Goal: Task Accomplishment & Management: Use online tool/utility

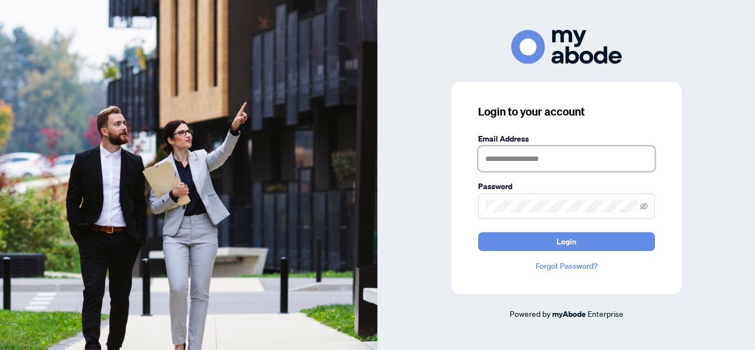
click at [556, 154] on input "text" at bounding box center [566, 158] width 177 height 25
type input "**********"
click at [478, 232] on button "Login" at bounding box center [566, 241] width 177 height 19
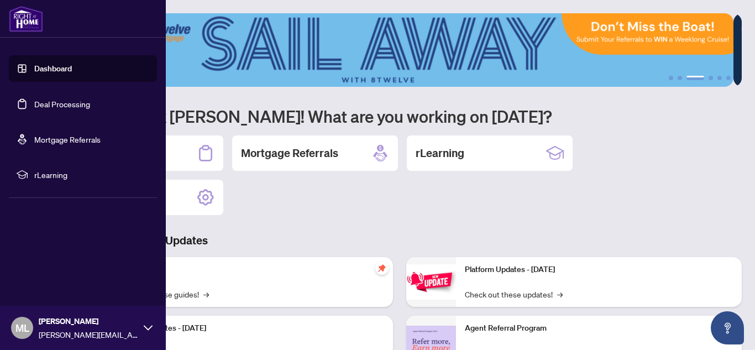
click at [71, 104] on link "Deal Processing" at bounding box center [62, 104] width 56 height 10
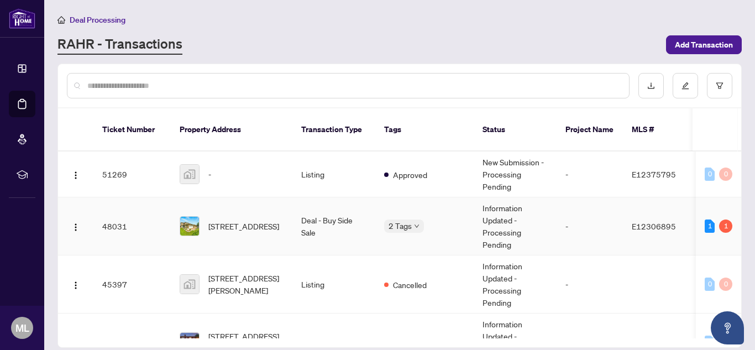
click at [254, 220] on span "[STREET_ADDRESS]" at bounding box center [243, 226] width 71 height 12
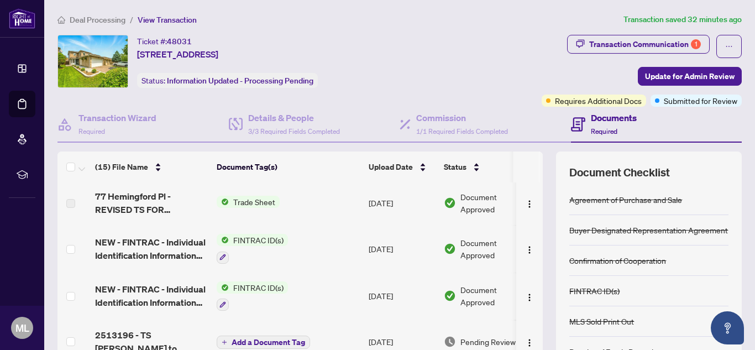
scroll to position [58, 0]
